Goal: Task Accomplishment & Management: Use online tool/utility

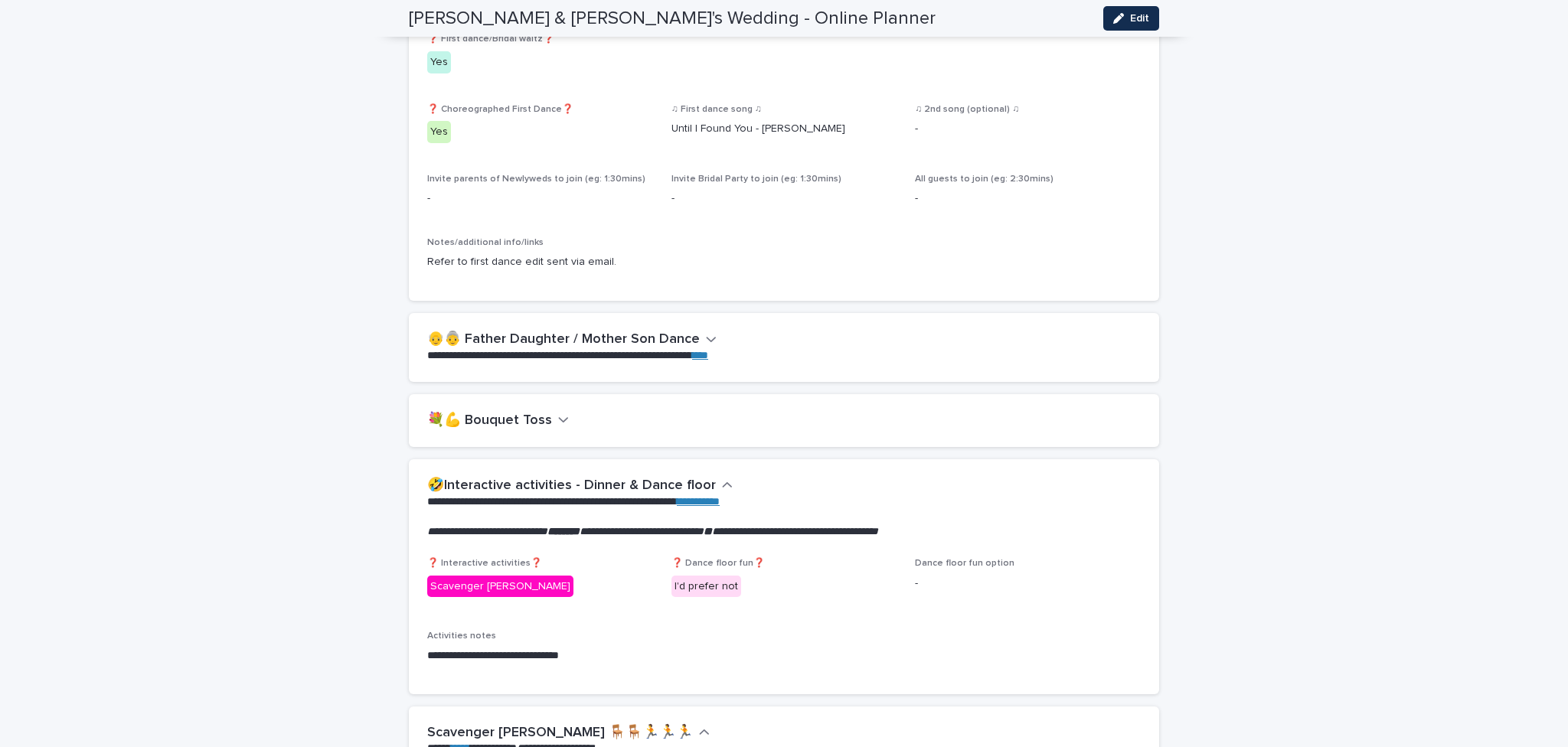
scroll to position [2373, 0]
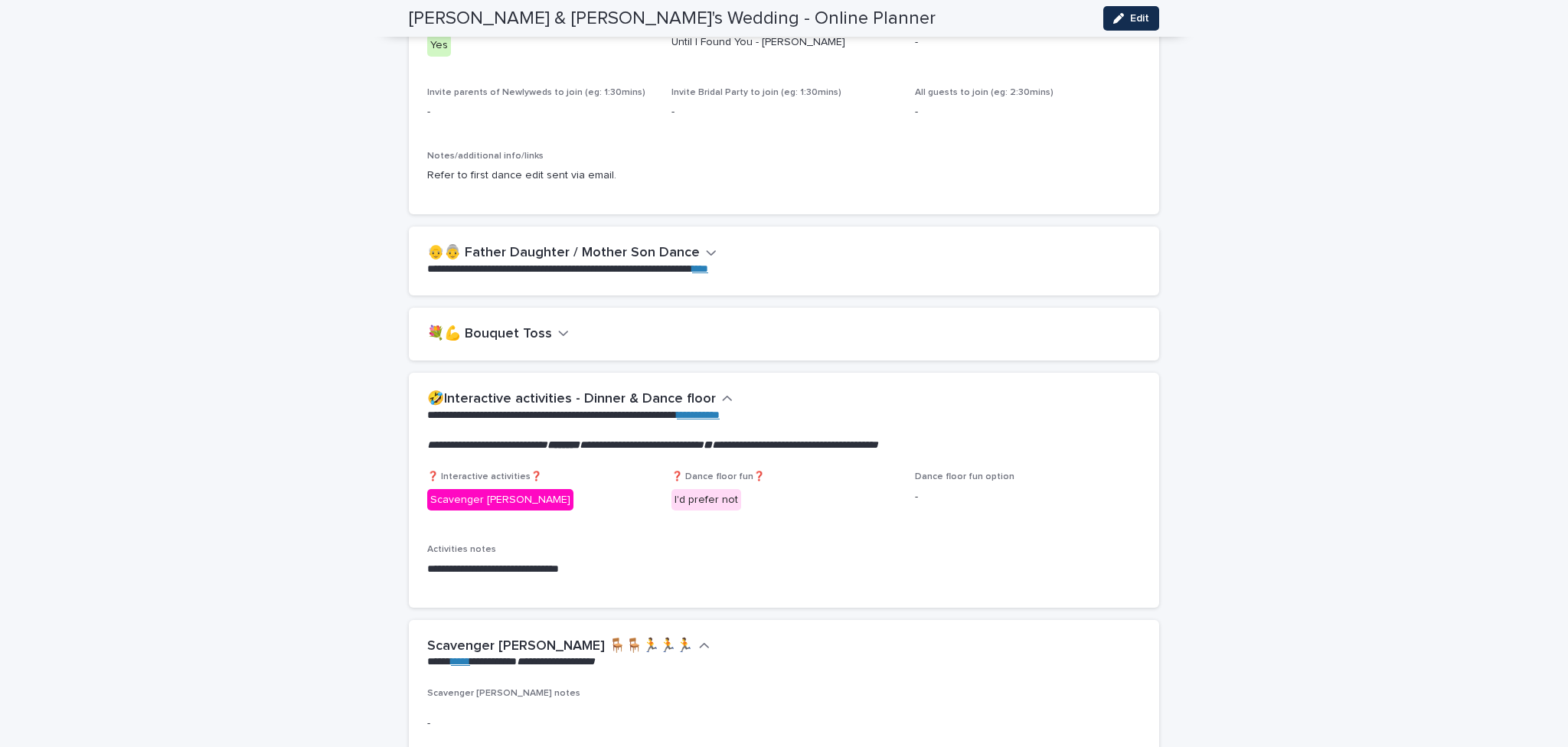
click at [546, 339] on button "💐💪 Bouquet Toss" at bounding box center [498, 334] width 142 height 17
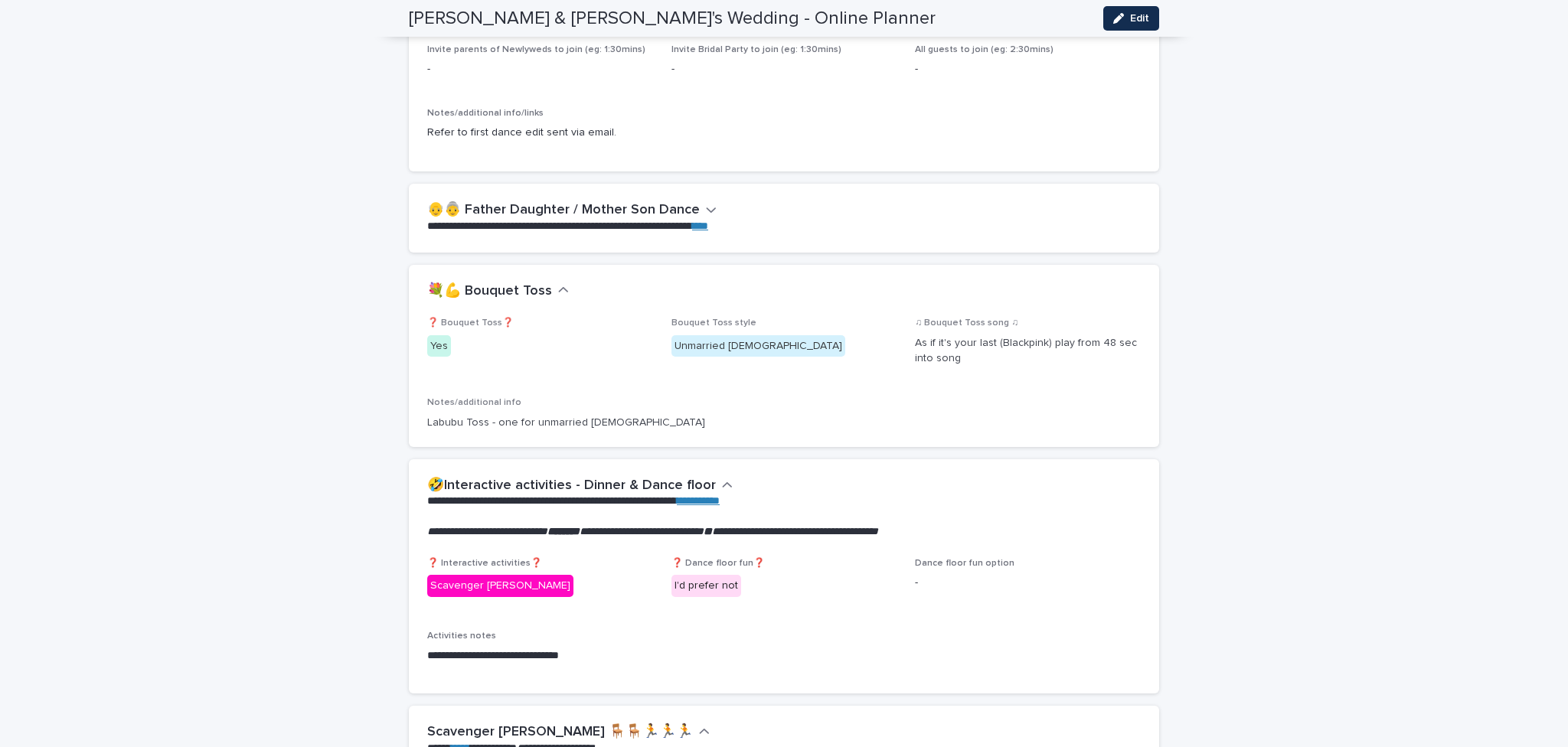
scroll to position [2444, 0]
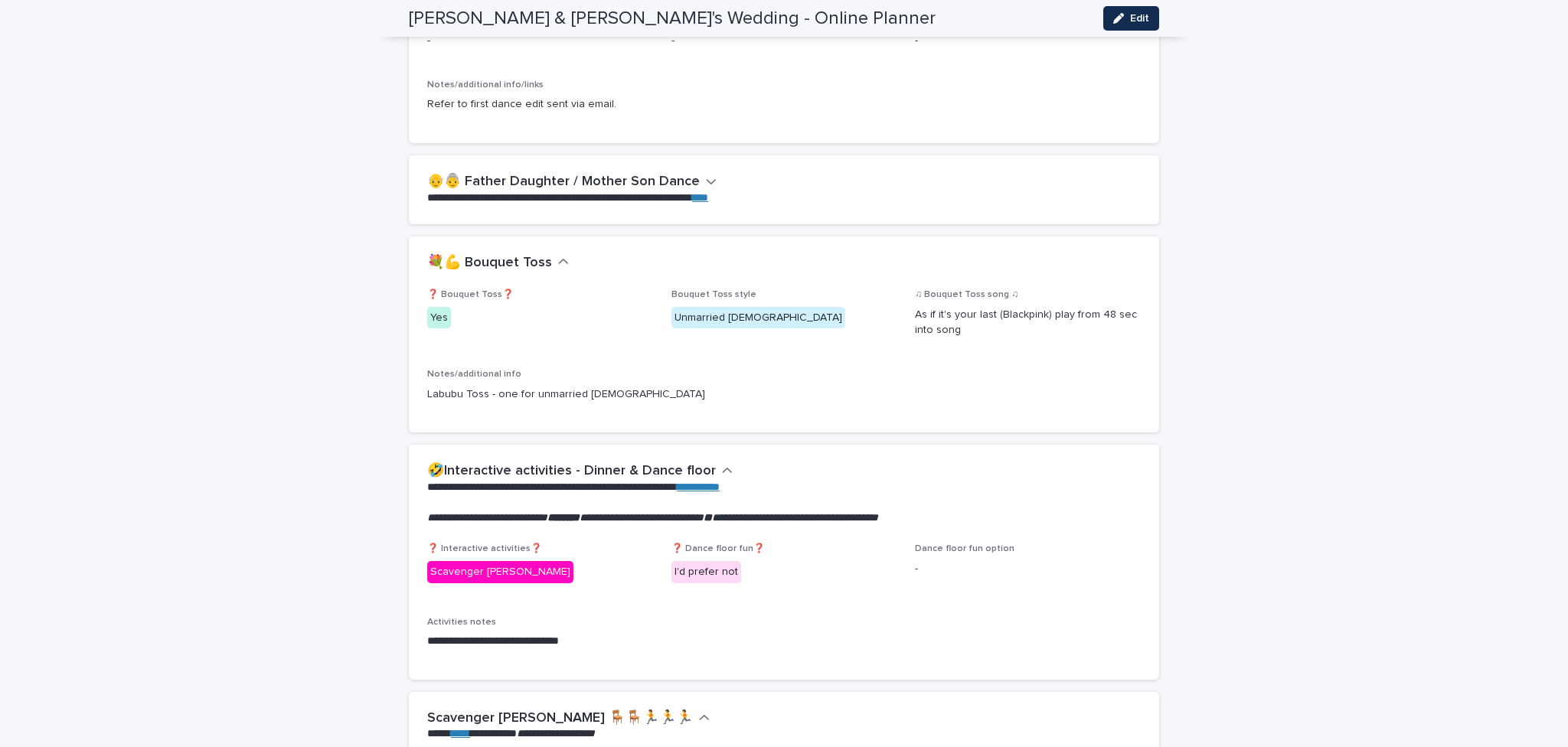
click at [553, 393] on p "Labubu Toss - one for unmarried [DEMOGRAPHIC_DATA]" at bounding box center [784, 394] width 714 height 16
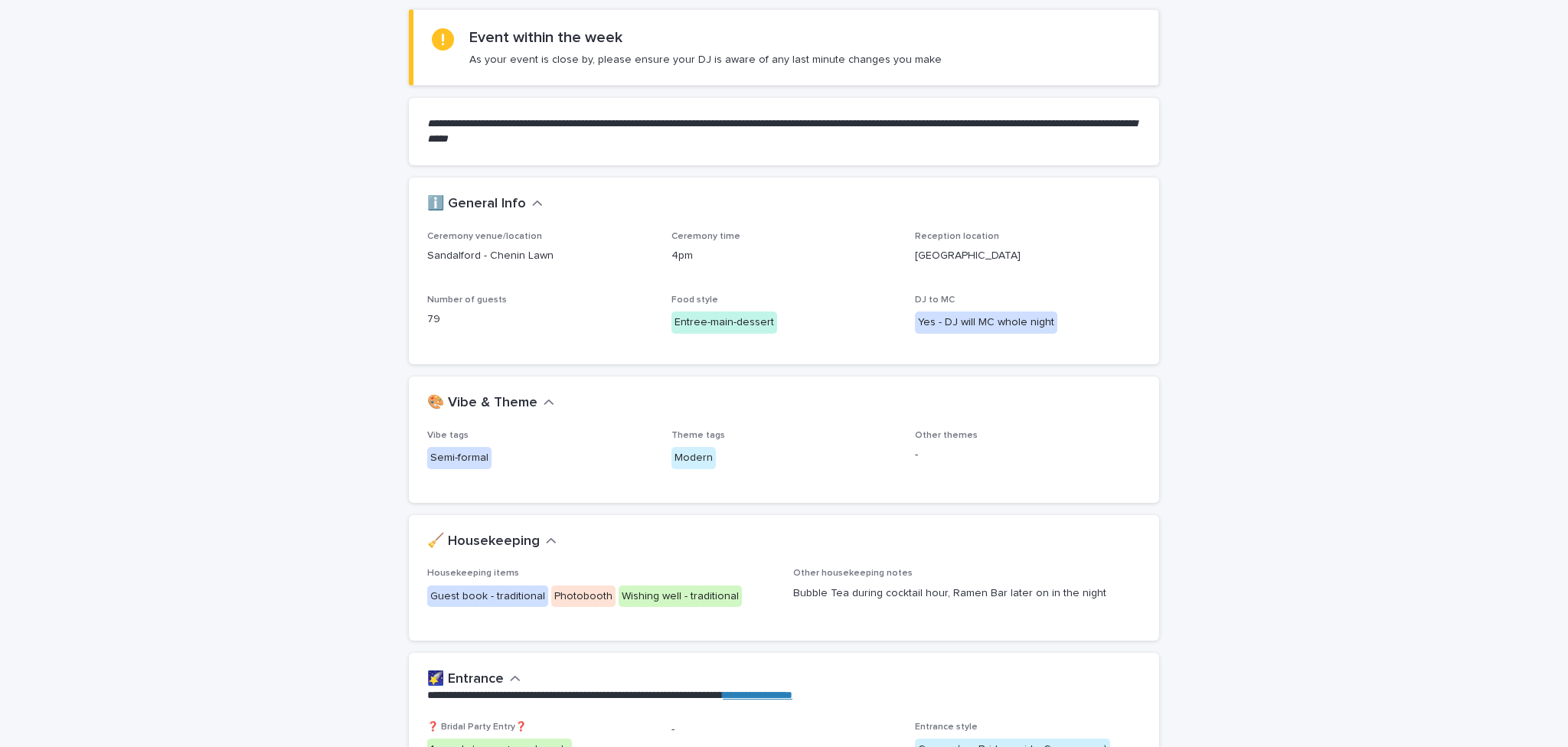
scroll to position [459, 0]
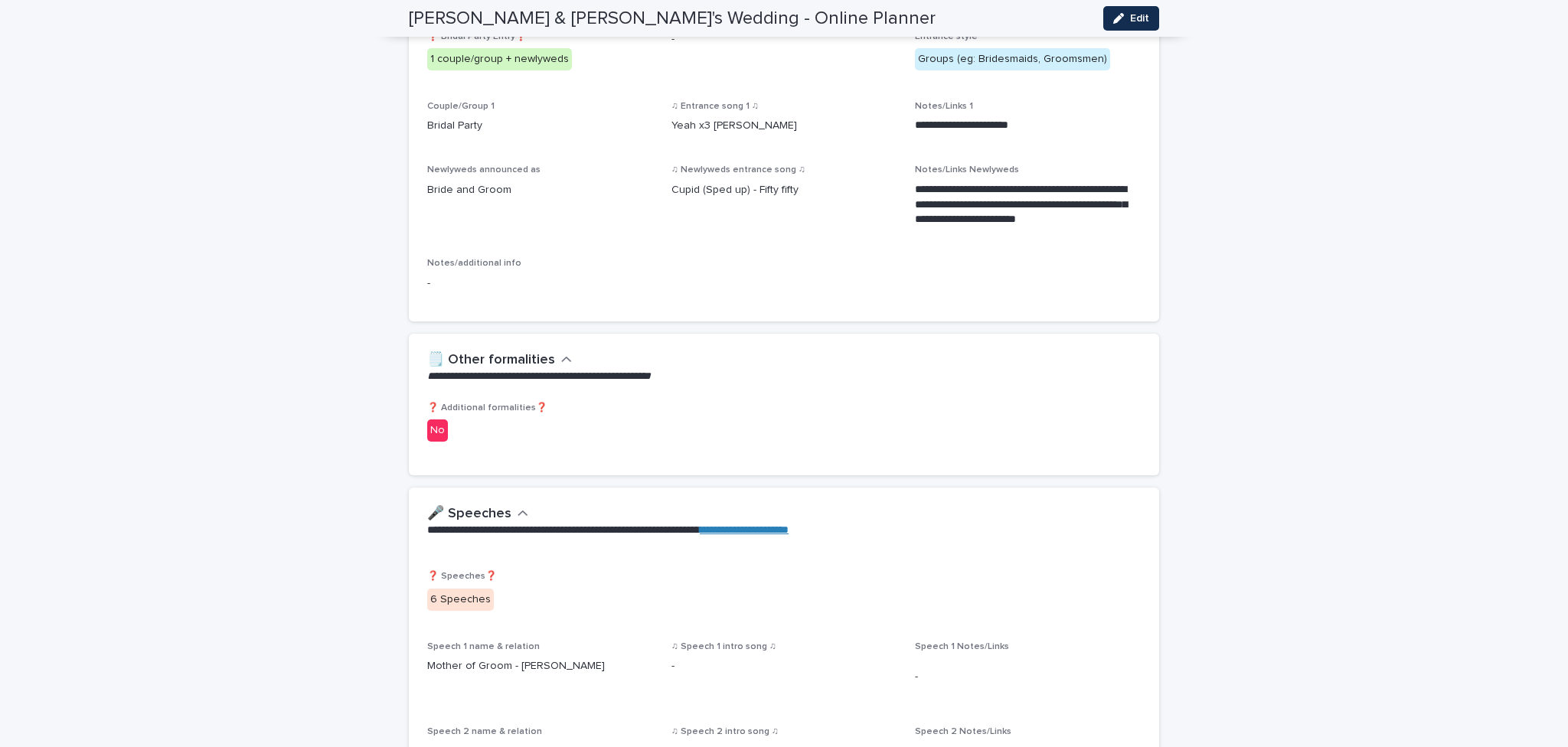
scroll to position [842, 0]
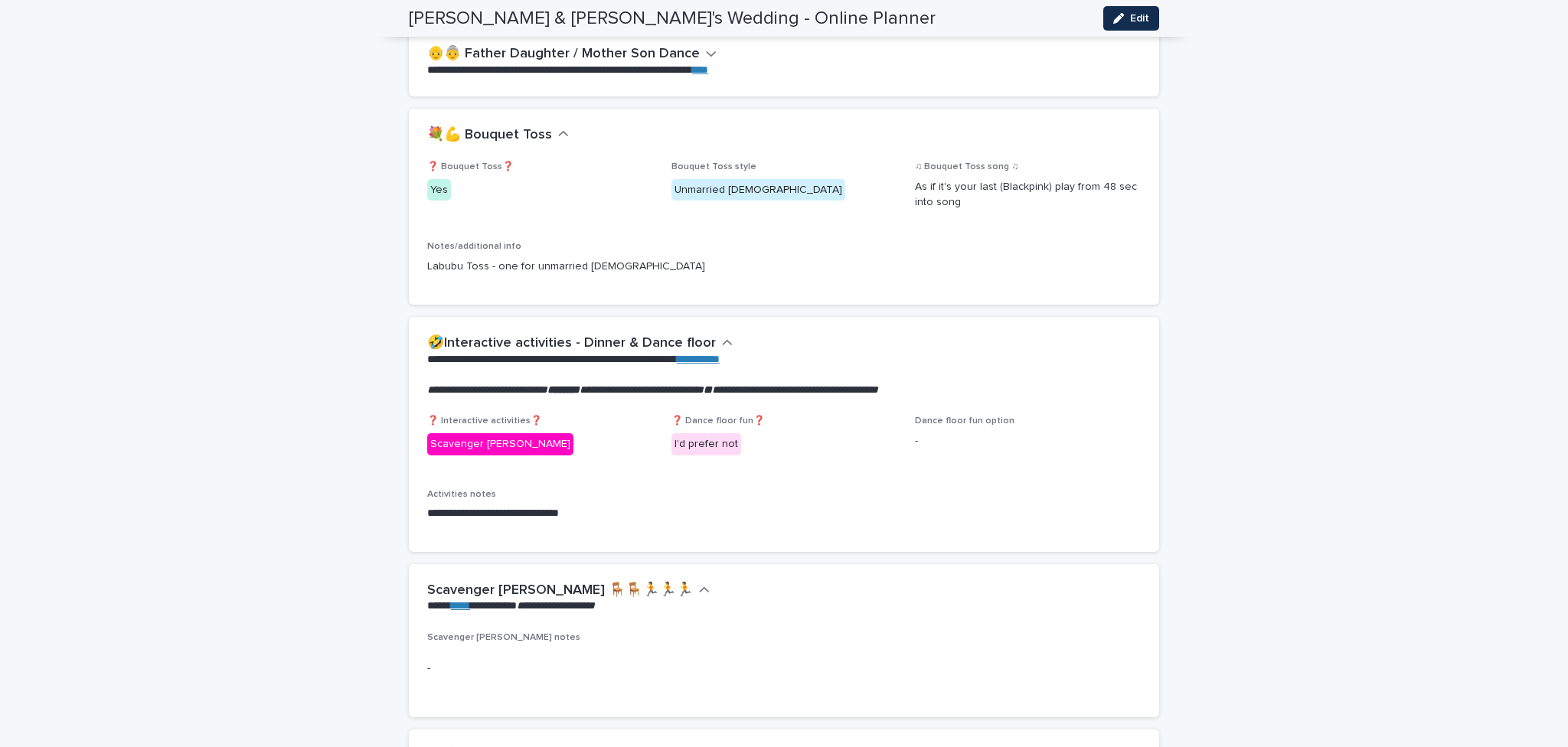
scroll to position [2603, 0]
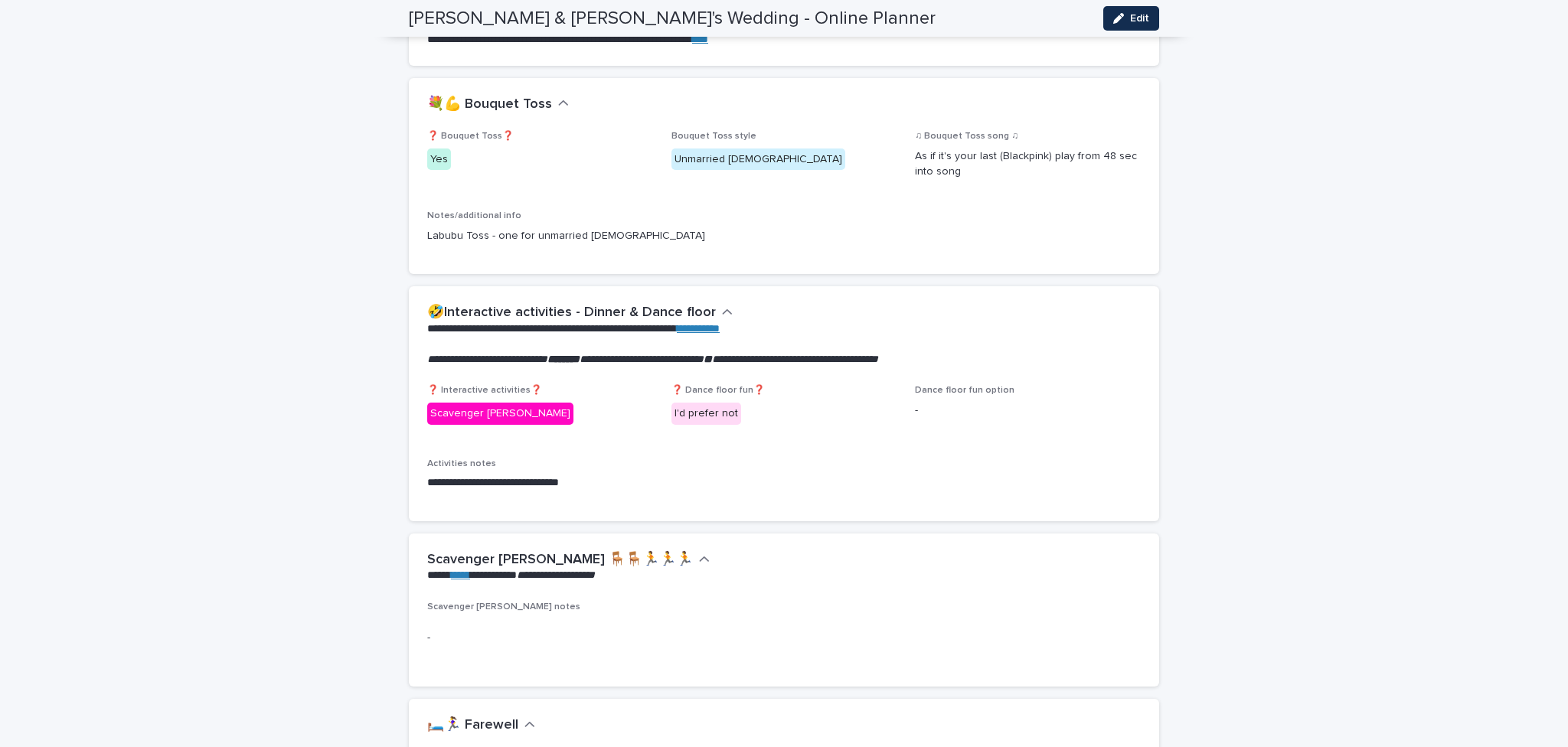
click at [369, 381] on div "**********" at bounding box center [784, 501] width 1568 height 6110
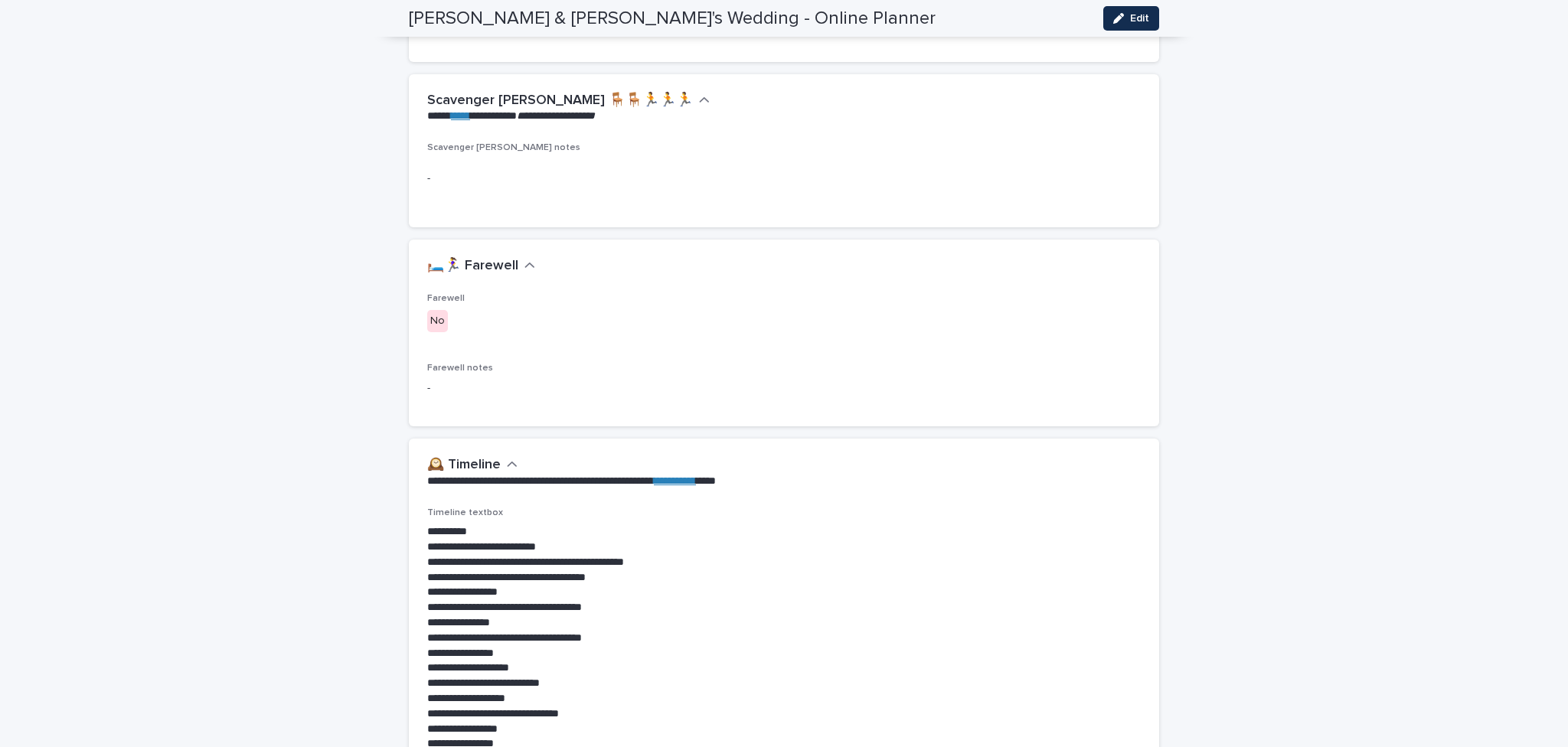
click at [369, 381] on div "**********" at bounding box center [784, 42] width 1568 height 6110
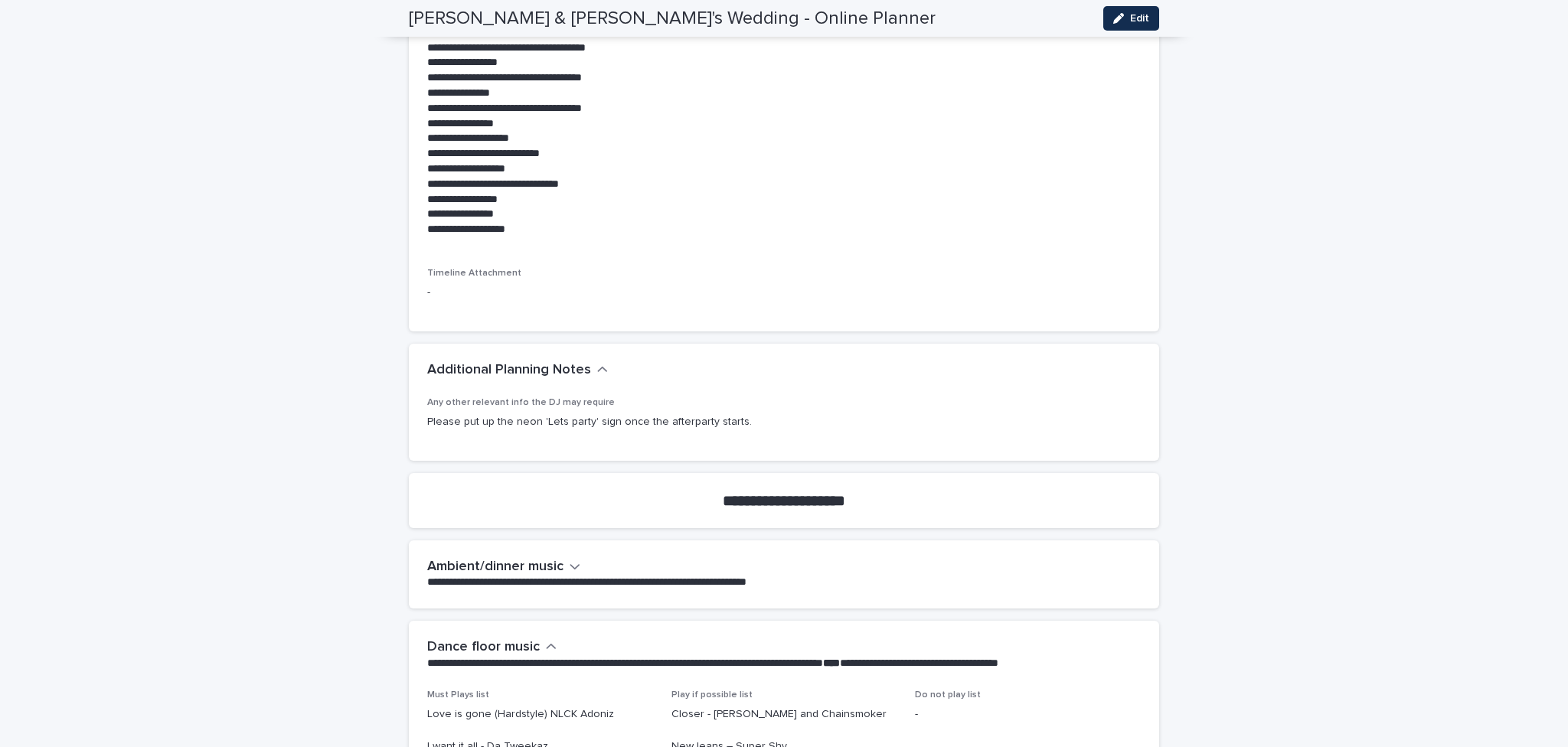
scroll to position [3598, 0]
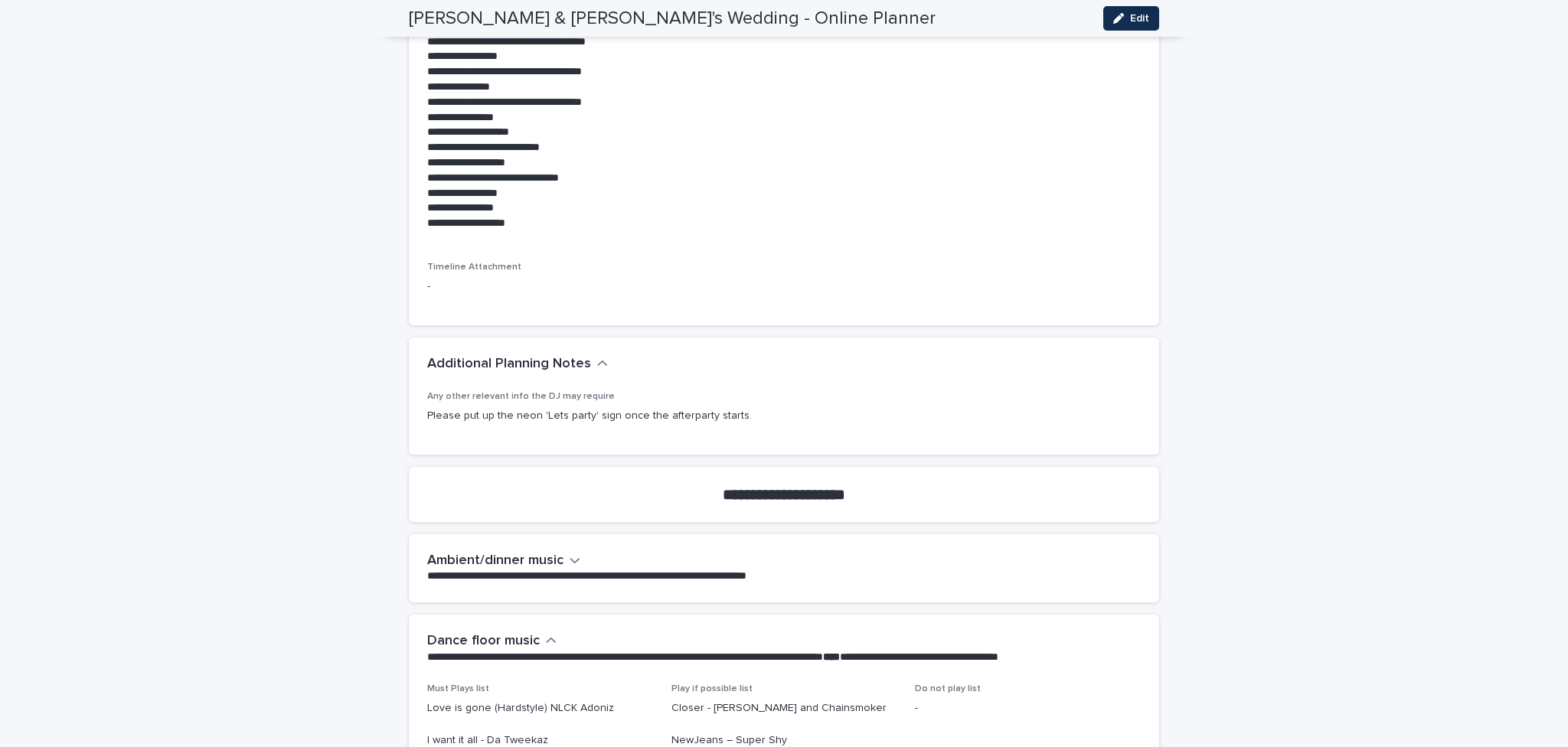
click at [653, 424] on p "Please put up the neon 'Lets party' sign once the afterparty starts." at bounding box center [784, 416] width 714 height 16
click at [653, 422] on p "Please put up the neon 'Lets party' sign once the afterparty starts." at bounding box center [784, 416] width 714 height 16
copy div "Please put up the neon 'Lets party' sign once the afterparty starts. Loading...…"
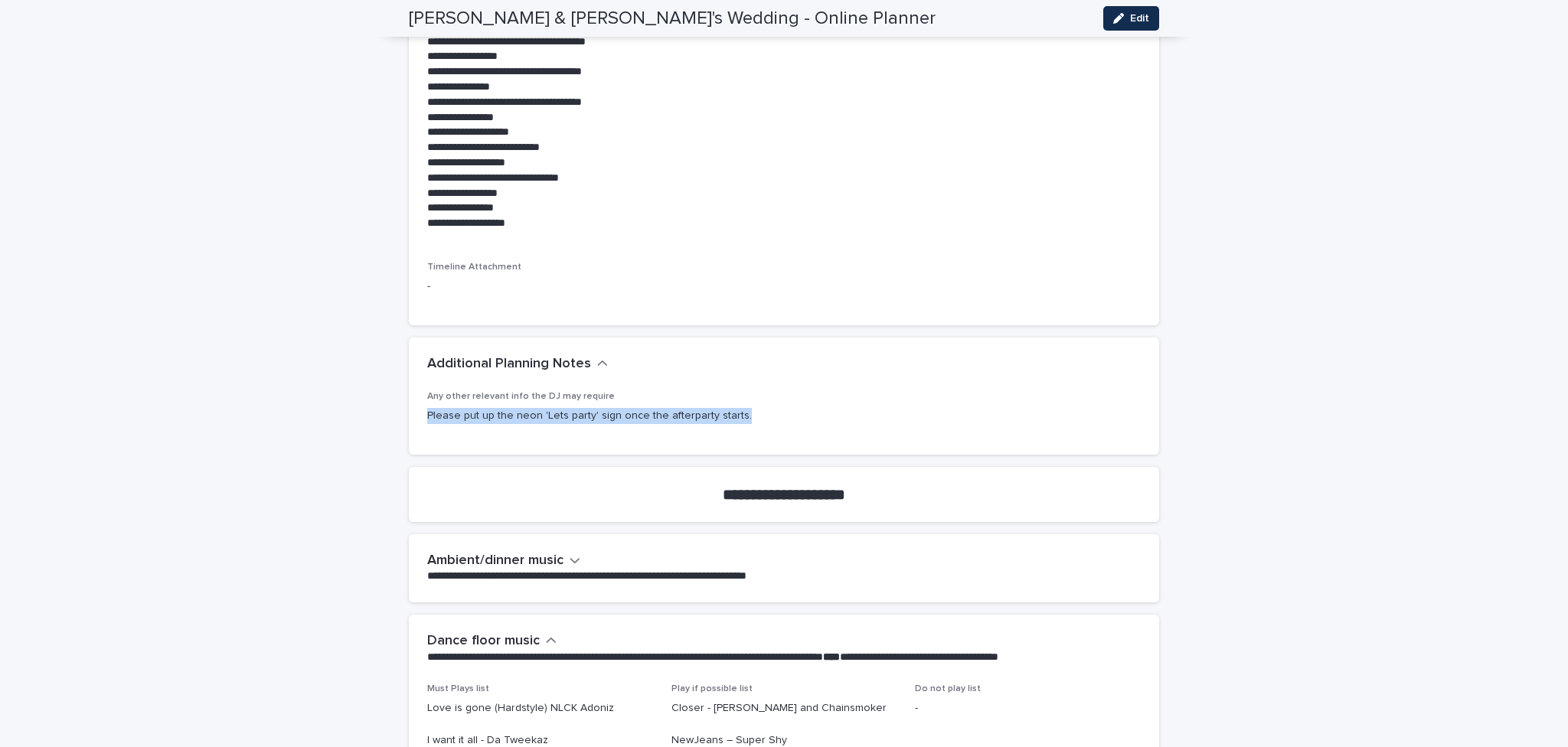
click at [981, 423] on p "Please put up the neon 'Lets party' sign once the afterparty starts." at bounding box center [784, 416] width 714 height 16
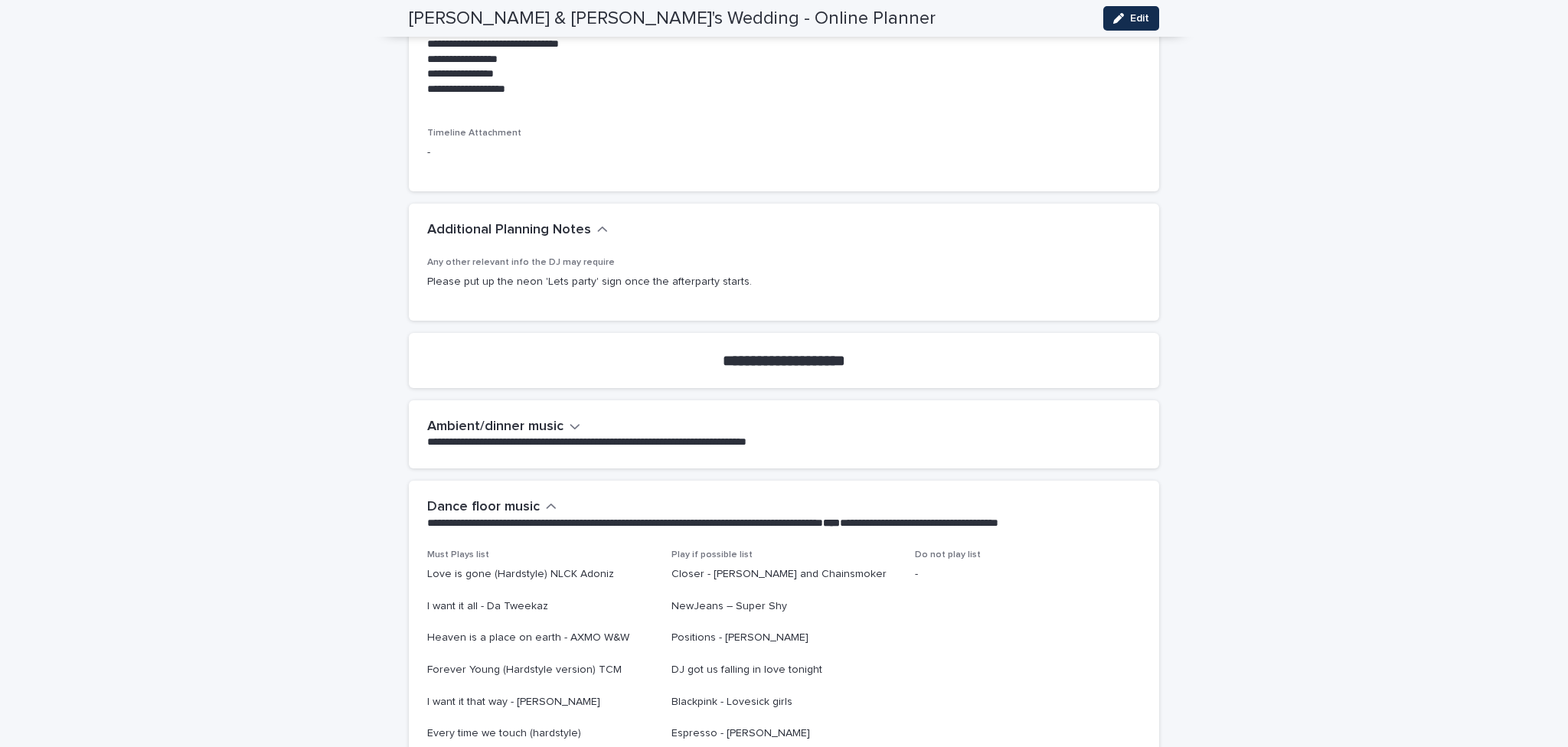
scroll to position [3751, 0]
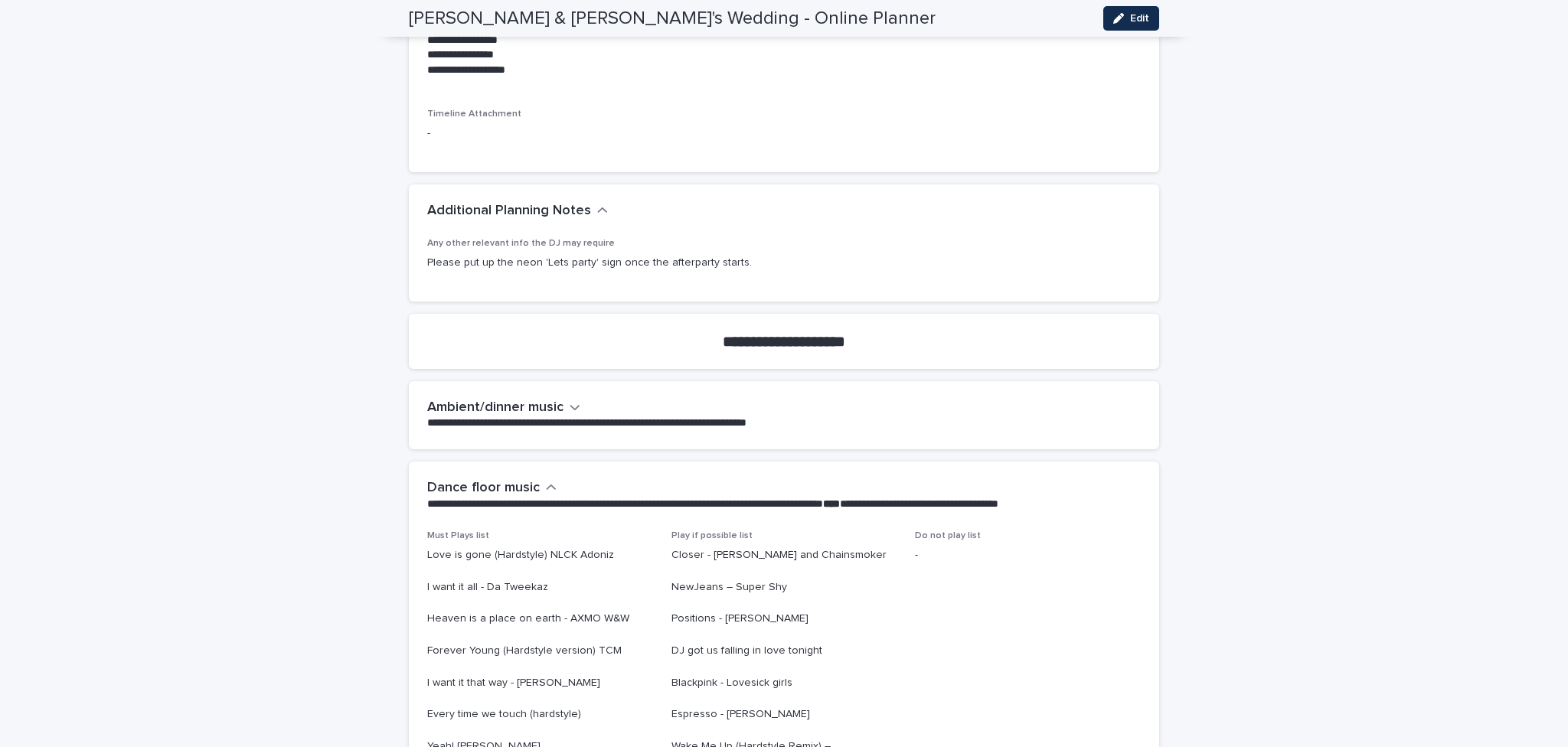
click at [570, 409] on icon "button" at bounding box center [574, 408] width 9 height 5
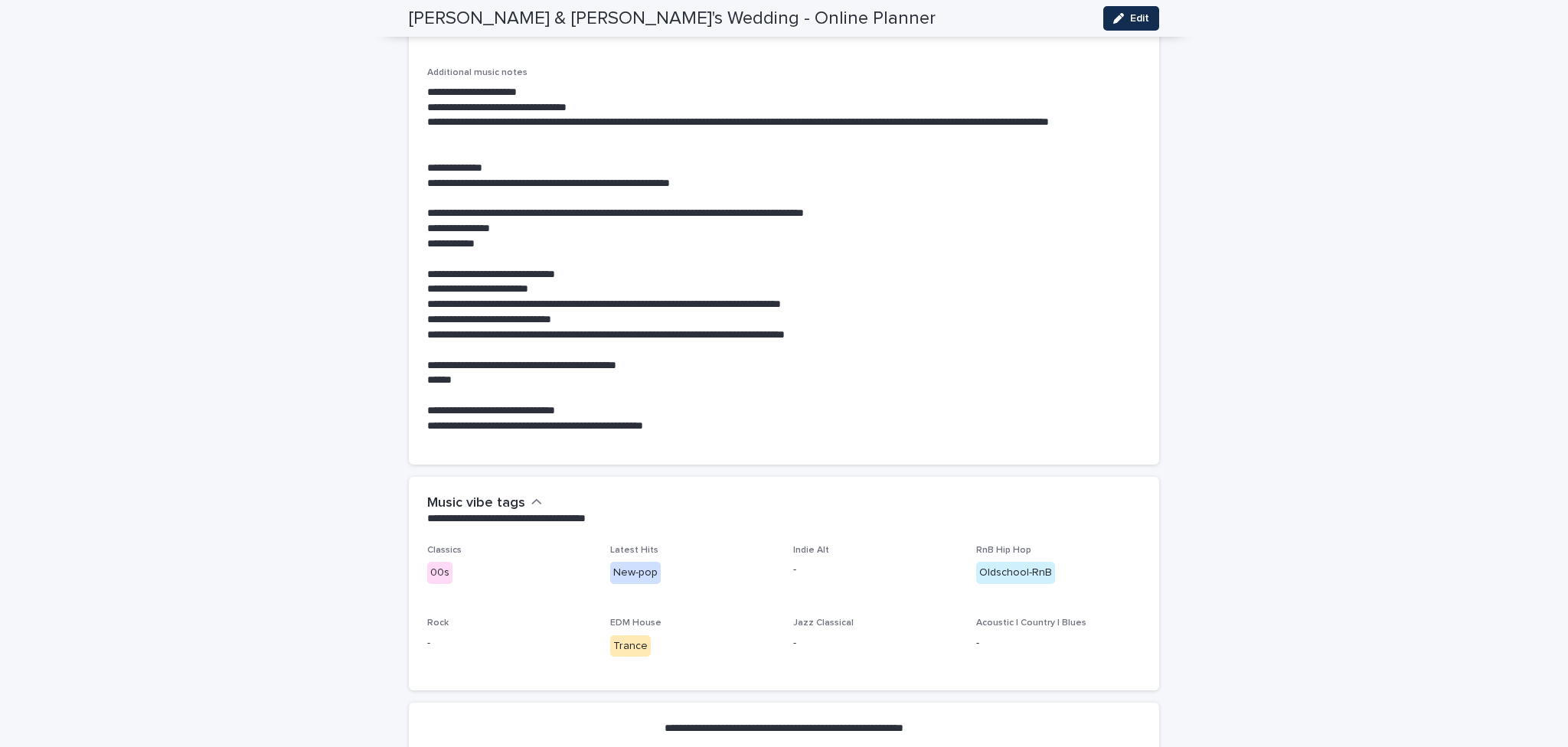
scroll to position [5511, 0]
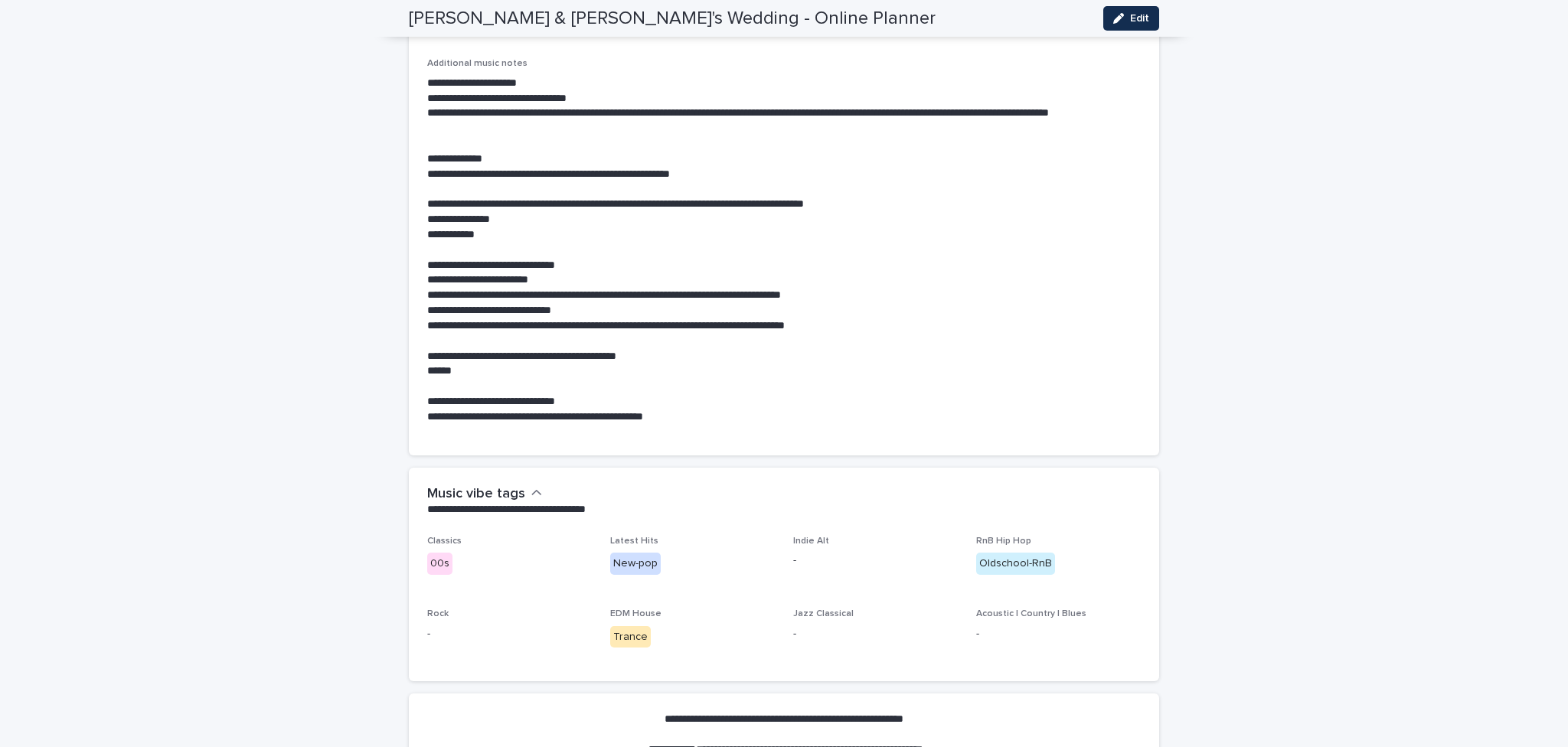
click at [763, 379] on p at bounding box center [784, 387] width 714 height 15
